Goal: Information Seeking & Learning: Find specific fact

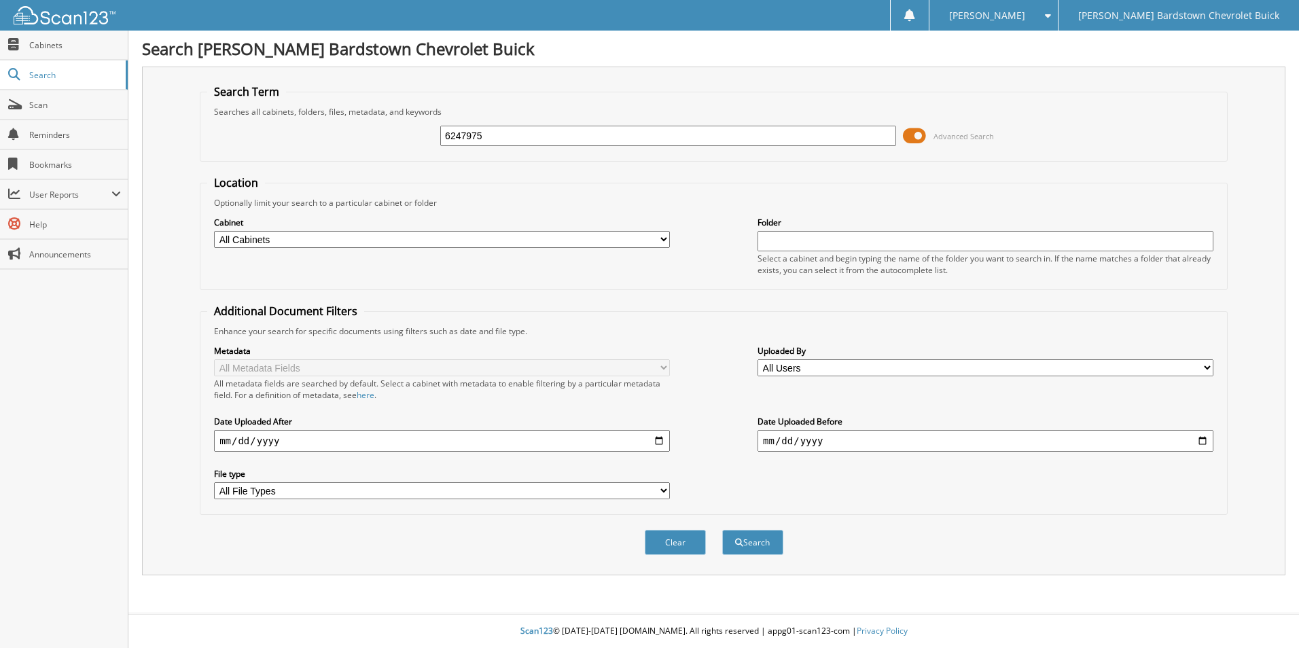
type input "6247975"
click at [722, 530] on button "Search" at bounding box center [752, 542] width 61 height 25
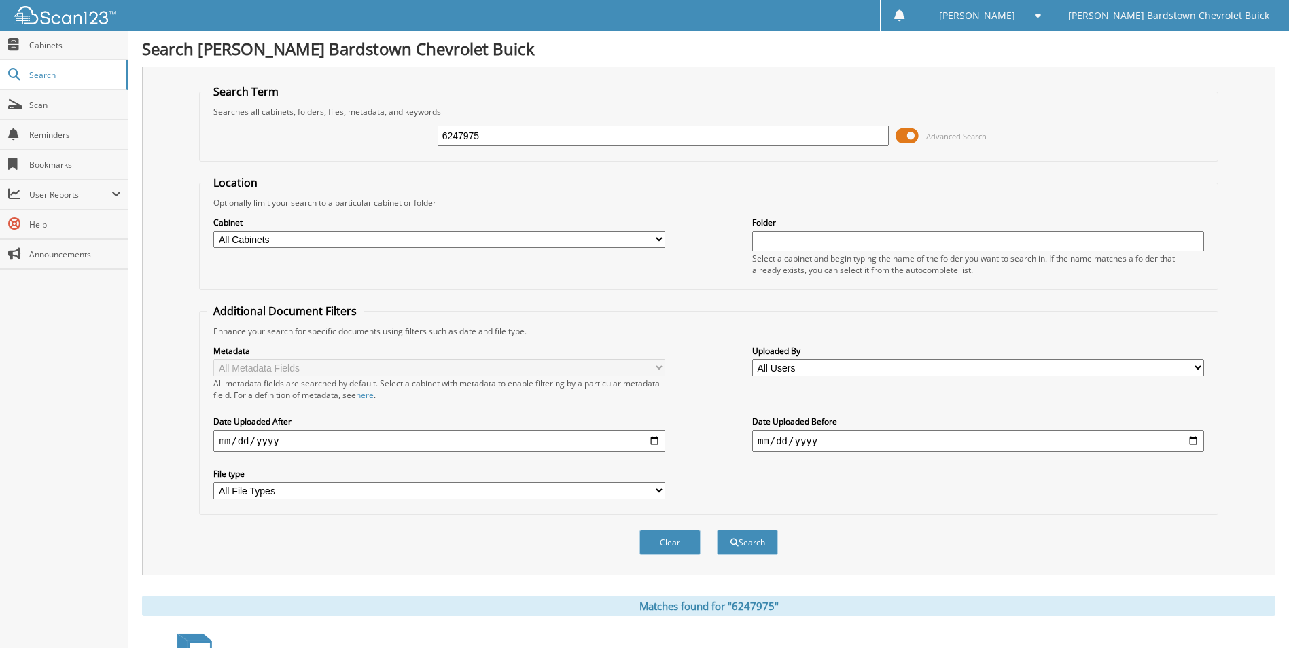
scroll to position [164, 0]
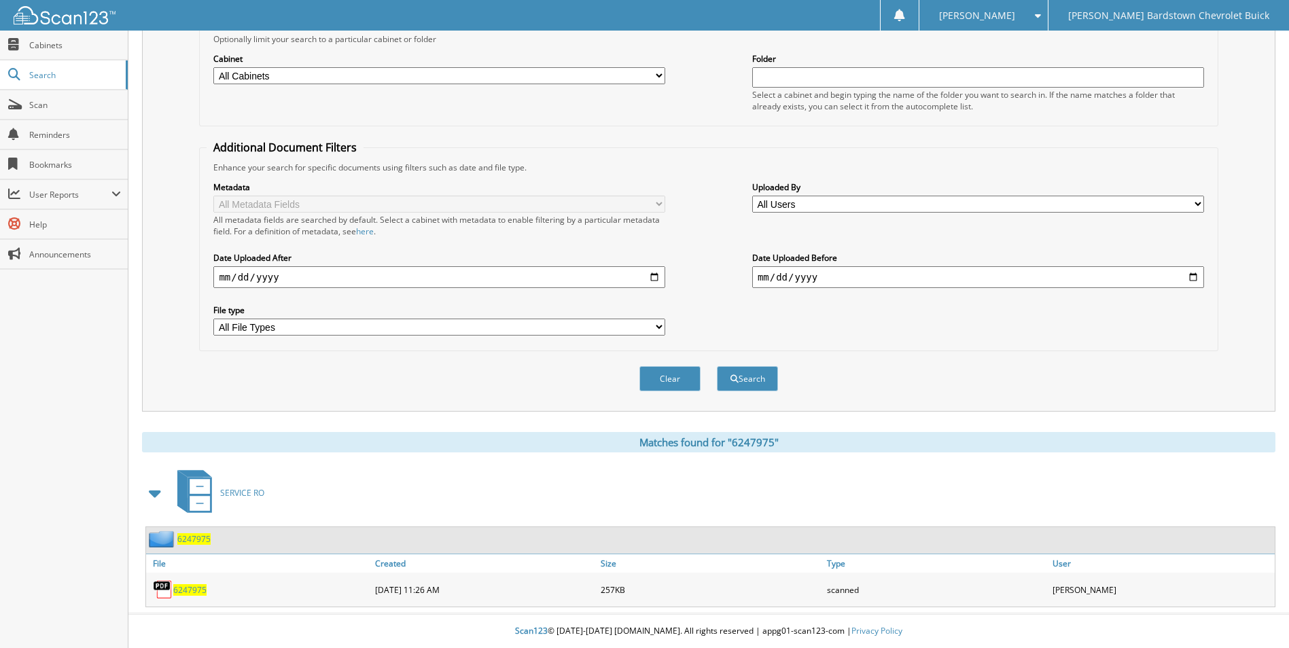
click at [200, 536] on span "6247975" at bounding box center [193, 539] width 33 height 12
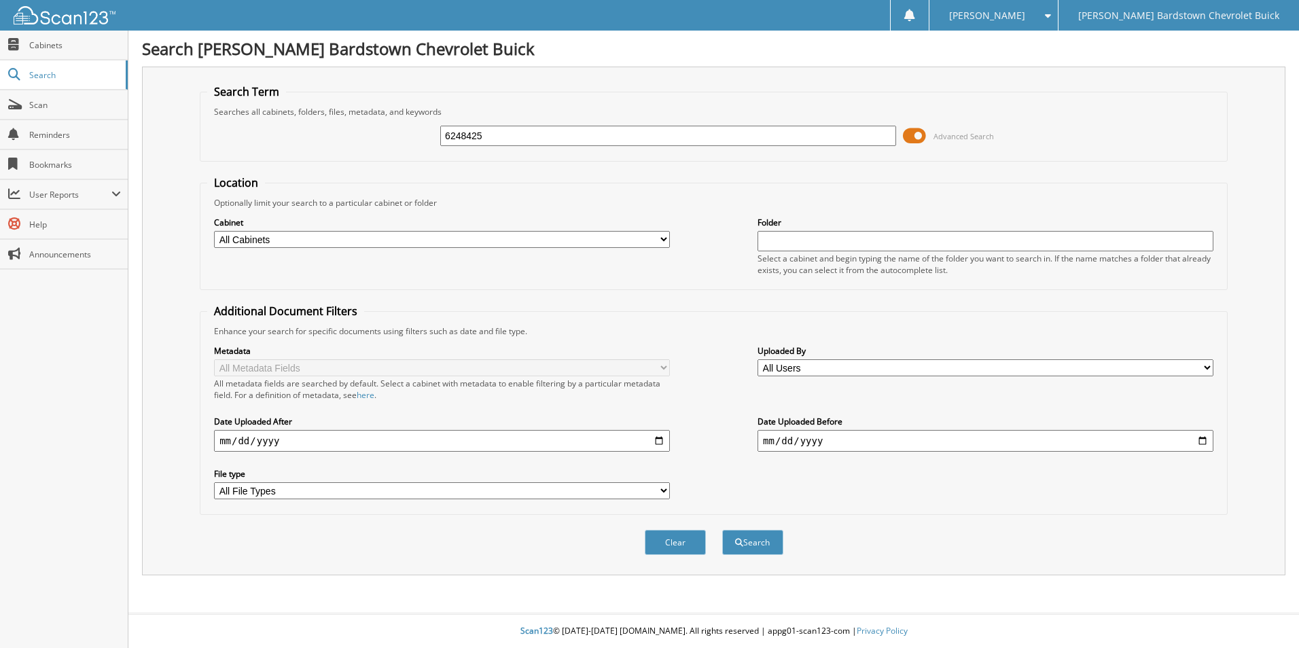
type input "6248425"
click at [722, 530] on button "Search" at bounding box center [752, 542] width 61 height 25
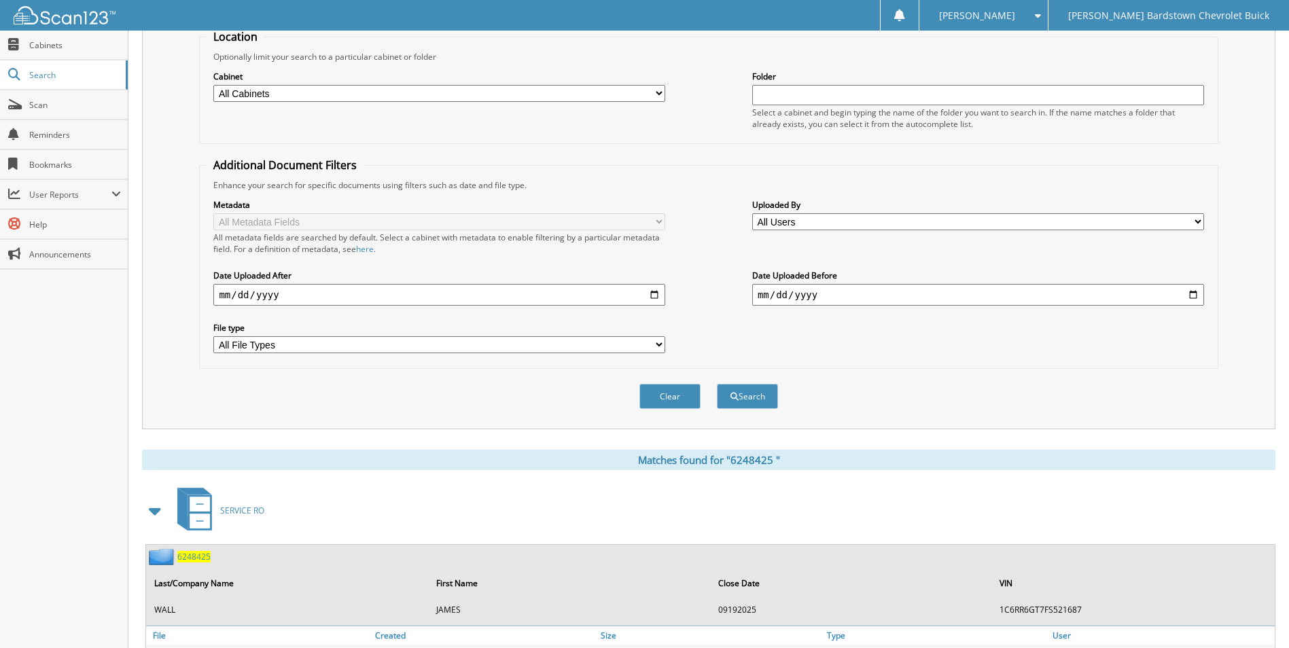
scroll to position [219, 0]
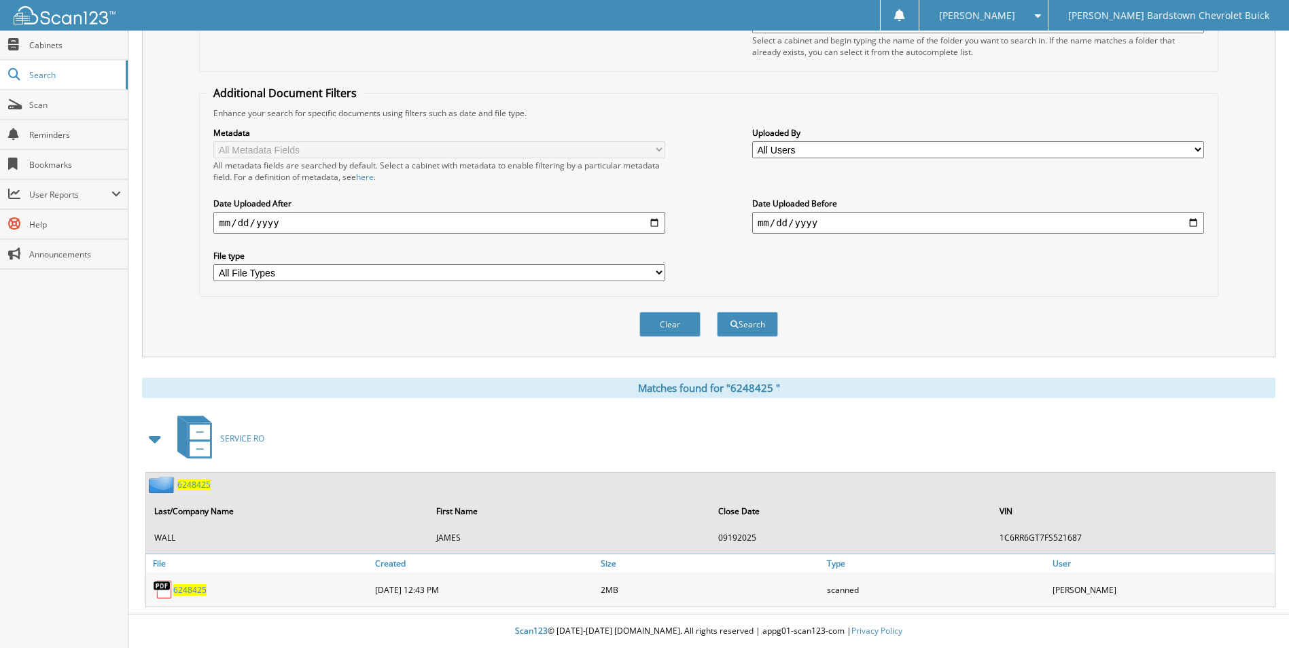
click at [205, 484] on span "6 2 4 8 4 2 5" at bounding box center [193, 485] width 33 height 12
